Goal: Task Accomplishment & Management: Use online tool/utility

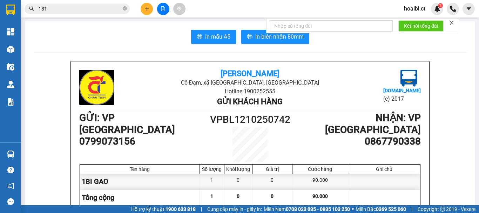
click at [147, 11] on button at bounding box center [147, 9] width 12 height 12
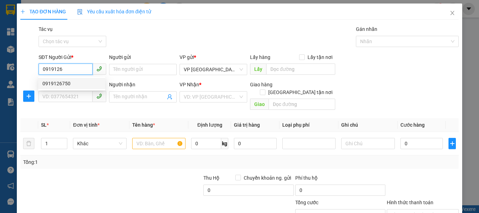
click at [76, 87] on div "0919126750" at bounding box center [71, 84] width 59 height 8
type input "0919126750"
type input "0903380668"
type input "60.000"
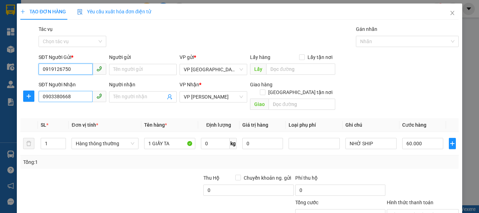
type input "0919126750"
click at [74, 100] on input "0903380668" at bounding box center [66, 96] width 54 height 11
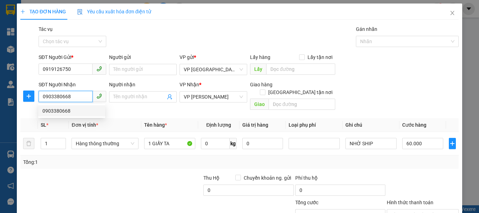
click at [74, 100] on input "0903380668" at bounding box center [66, 96] width 54 height 11
type input "0"
click at [196, 99] on span "VP [PERSON_NAME]" at bounding box center [213, 96] width 59 height 11
type input "0931380668"
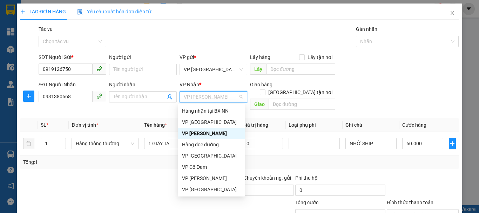
click at [196, 135] on div "VP [PERSON_NAME]" at bounding box center [211, 133] width 59 height 8
click at [198, 135] on td "0 kg" at bounding box center [218, 143] width 41 height 23
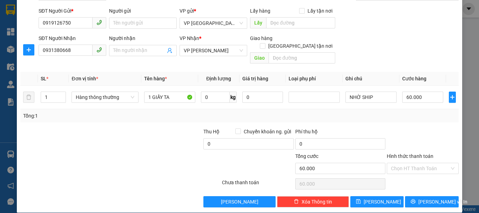
scroll to position [47, 0]
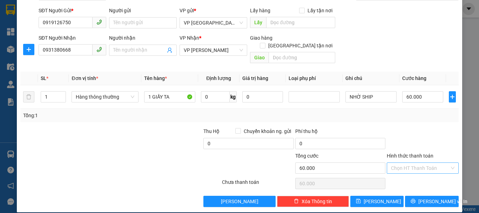
click at [409, 163] on input "Hình thức thanh toán" at bounding box center [420, 168] width 59 height 11
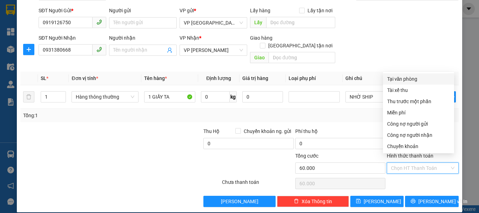
click at [406, 80] on div "Tại văn phòng" at bounding box center [418, 79] width 63 height 8
type input "0"
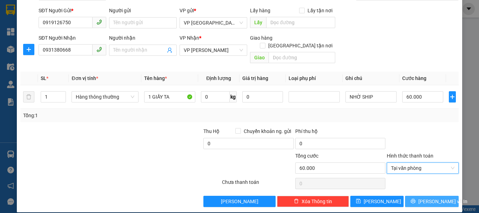
click at [421, 197] on span "[PERSON_NAME] và In" at bounding box center [442, 201] width 49 height 8
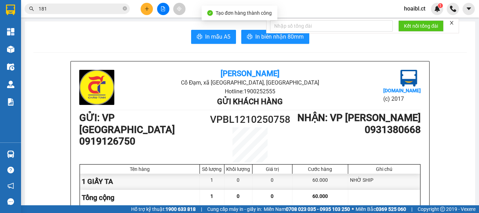
click at [237, 8] on div "Tạo đơn hàng thành công" at bounding box center [240, 13] width 76 height 15
click at [226, 13] on span "Tạo đơn hàng thành công" at bounding box center [244, 13] width 56 height 6
click at [214, 38] on span "In mẫu A5" at bounding box center [217, 36] width 25 height 9
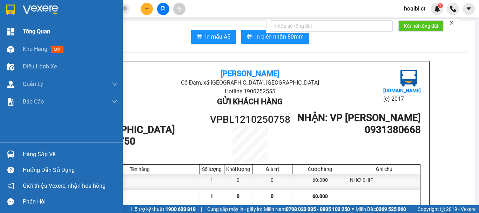
click at [32, 30] on span "Tổng Quan" at bounding box center [36, 31] width 27 height 9
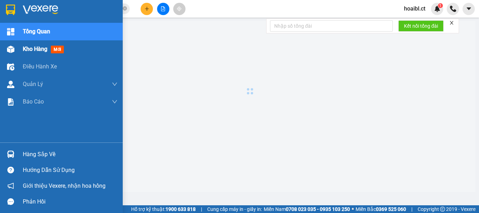
click at [21, 49] on main at bounding box center [239, 102] width 479 height 205
click at [9, 51] on img at bounding box center [10, 49] width 7 height 7
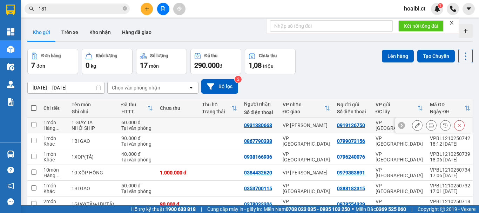
drag, startPoint x: 190, startPoint y: 123, endPoint x: 190, endPoint y: 118, distance: 4.2
click at [190, 122] on td at bounding box center [177, 125] width 42 height 16
checkbox input "true"
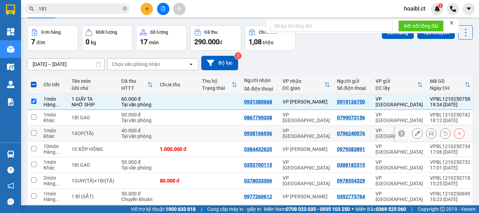
scroll to position [35, 0]
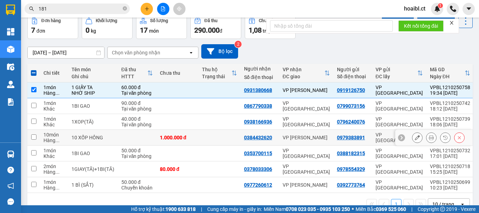
click at [206, 140] on td at bounding box center [219, 138] width 42 height 16
checkbox input "true"
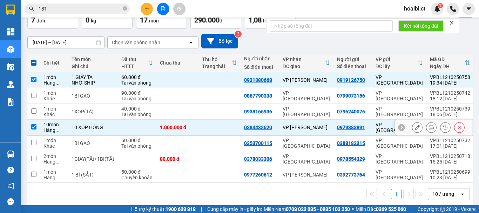
scroll to position [54, 0]
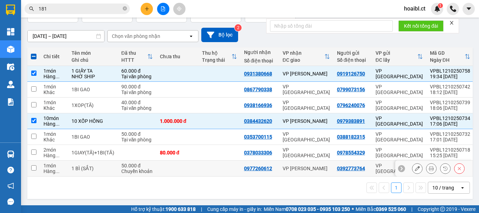
click at [198, 164] on td at bounding box center [219, 169] width 42 height 16
checkbox input "true"
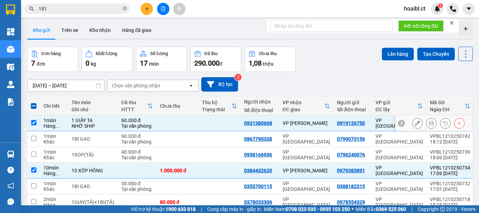
scroll to position [0, 0]
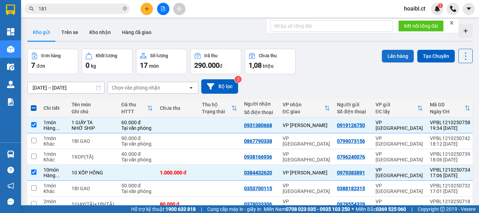
click at [389, 55] on button "Lên hàng" at bounding box center [398, 56] width 32 height 13
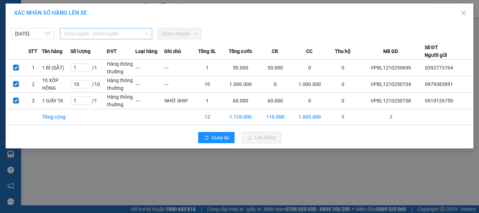
click at [110, 32] on span "Chọn tuyến - nhóm tuyến" at bounding box center [106, 33] width 84 height 11
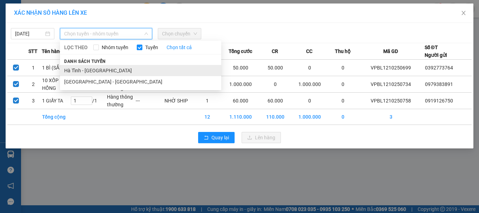
click at [99, 69] on li "Hà Tĩnh - [GEOGRAPHIC_DATA]" at bounding box center [140, 70] width 161 height 11
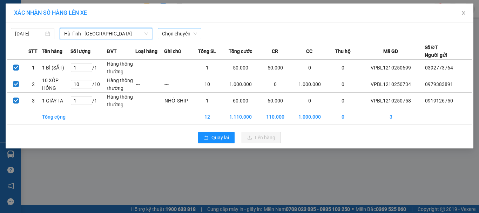
click at [169, 32] on span "Chọn chuyến" at bounding box center [179, 33] width 35 height 11
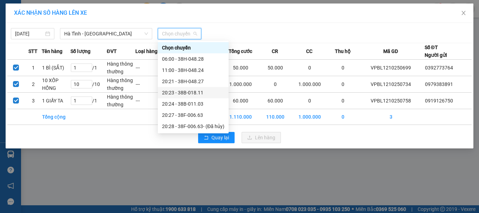
click at [199, 94] on div "20:23 - 38B-018.11" at bounding box center [193, 93] width 62 height 8
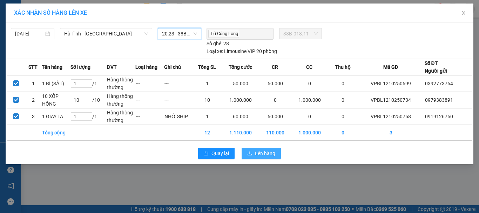
click at [264, 148] on button "Lên hàng" at bounding box center [261, 153] width 39 height 11
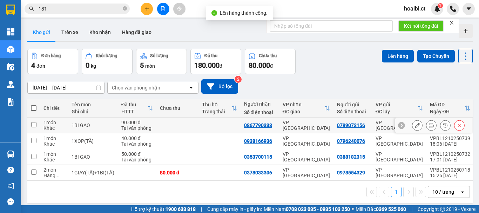
click at [214, 123] on td at bounding box center [219, 125] width 42 height 16
checkbox input "true"
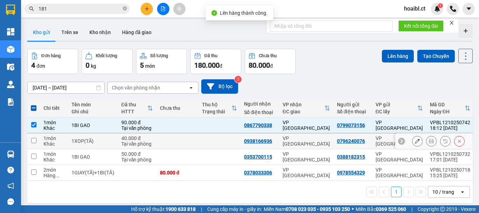
click at [198, 142] on td at bounding box center [219, 141] width 42 height 16
checkbox input "true"
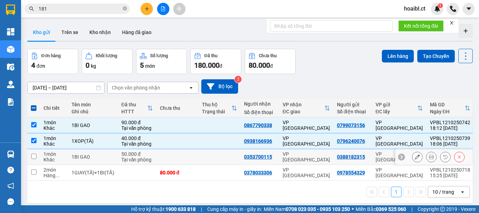
click at [194, 158] on td at bounding box center [177, 157] width 42 height 16
checkbox input "true"
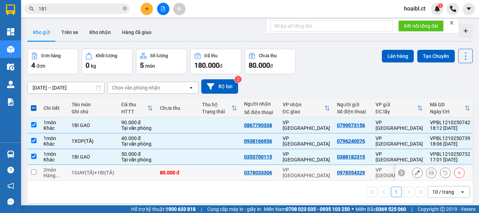
click at [188, 172] on div "80.000 đ" at bounding box center [177, 173] width 35 height 6
checkbox input "true"
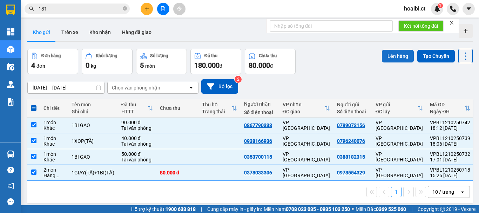
click at [385, 56] on button "Lên hàng" at bounding box center [398, 56] width 32 height 13
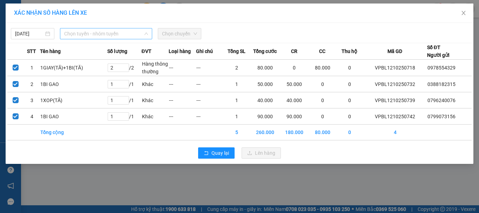
click at [130, 34] on span "Chọn tuyến - nhóm tuyến" at bounding box center [106, 33] width 84 height 11
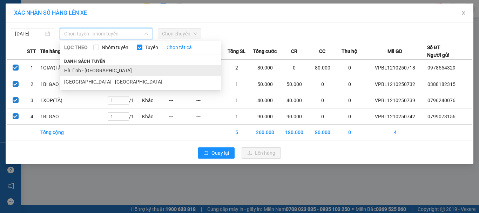
click at [104, 66] on li "Hà Tĩnh - [GEOGRAPHIC_DATA]" at bounding box center [140, 70] width 161 height 11
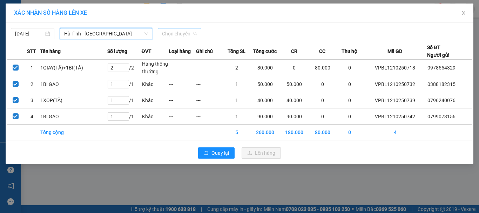
click at [177, 34] on span "Chọn chuyến" at bounding box center [179, 33] width 35 height 11
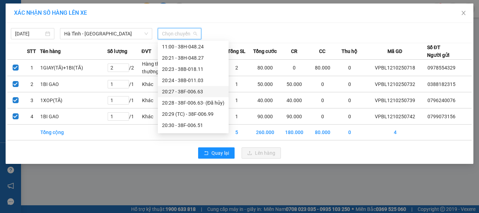
scroll to position [35, 0]
click at [194, 121] on div "20:31 (TC) - 38H-048.25" at bounding box center [193, 125] width 62 height 8
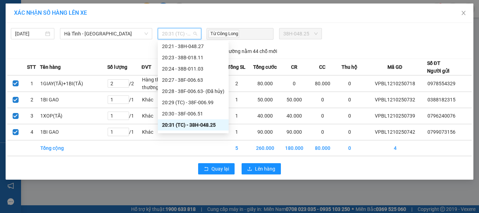
click at [181, 34] on span "20:31 (TC) - 38H-048.25" at bounding box center [179, 33] width 35 height 11
click at [195, 100] on div "20:29 (TC) - 38F-006.99" at bounding box center [193, 103] width 62 height 8
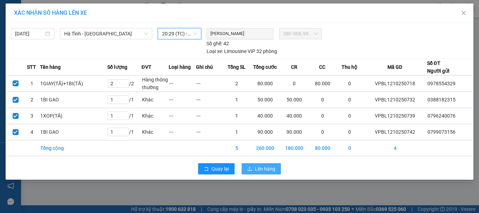
click at [254, 164] on button "Lên hàng" at bounding box center [261, 168] width 39 height 11
